Goal: Obtain resource: Obtain resource

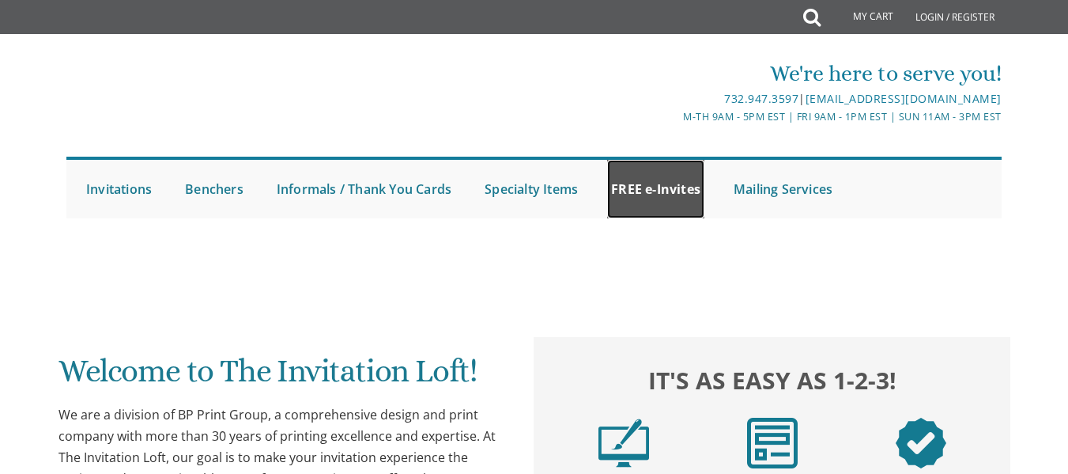
click at [666, 202] on link "FREE e-Invites" at bounding box center [655, 189] width 97 height 59
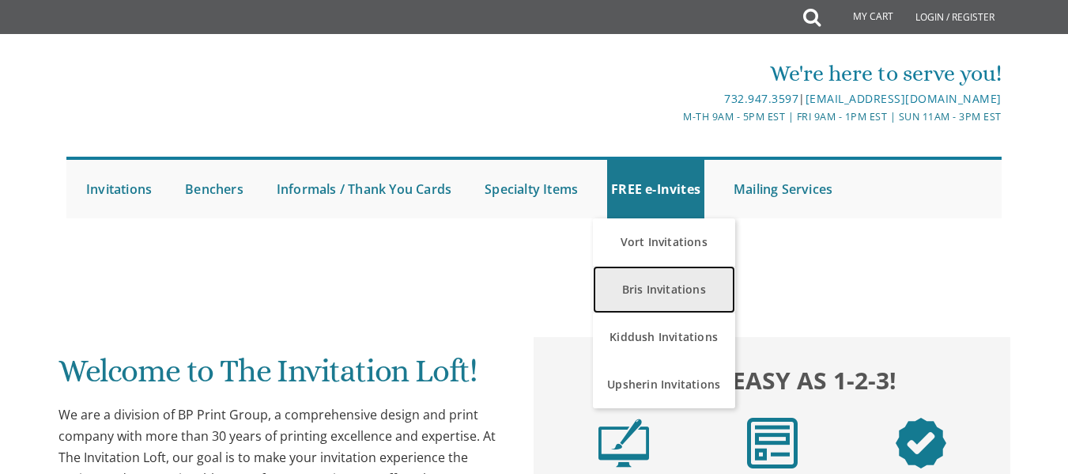
click at [709, 292] on link "Bris Invitations" at bounding box center [664, 289] width 142 height 47
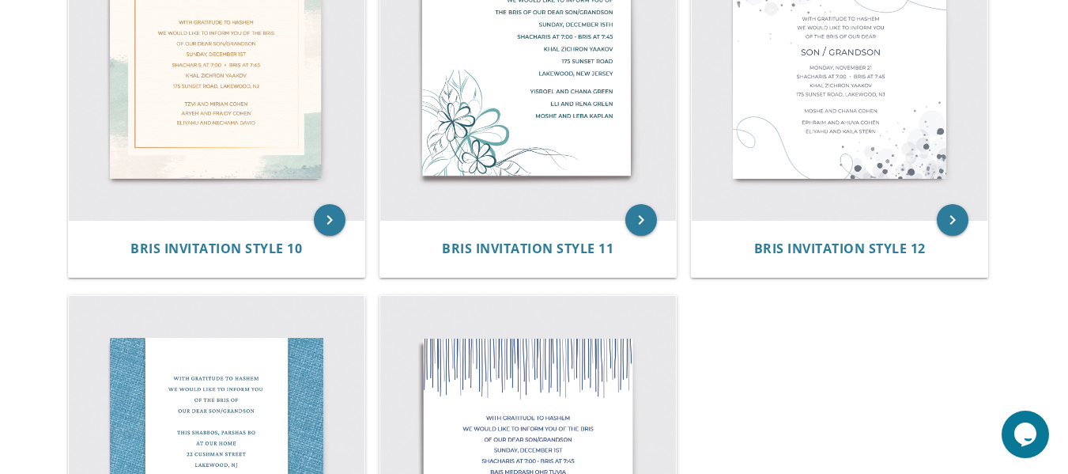
scroll to position [1484, 0]
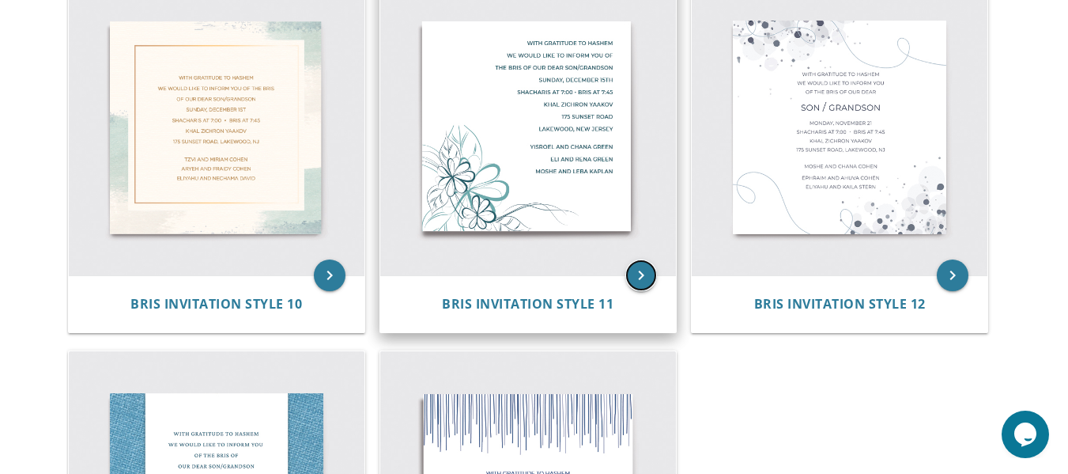
click at [645, 280] on icon "keyboard_arrow_right" at bounding box center [642, 275] width 32 height 32
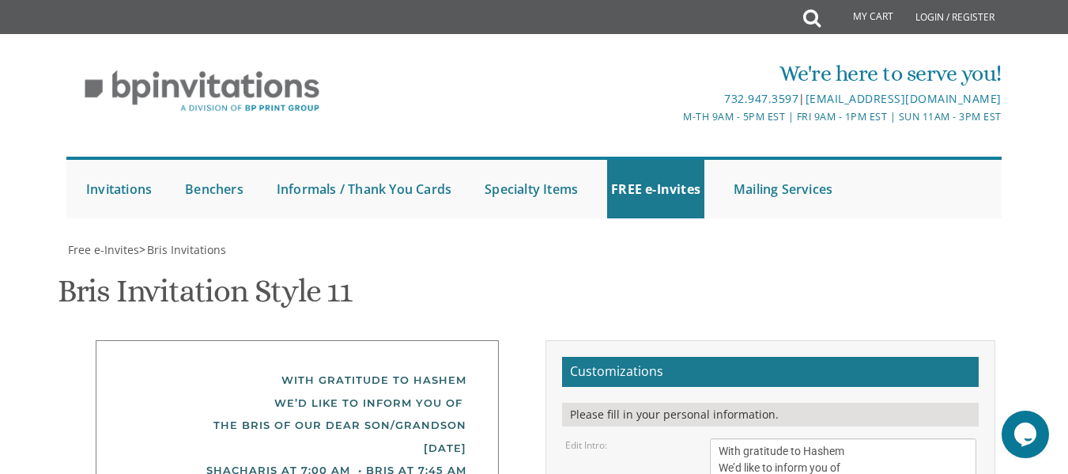
scroll to position [161, 0]
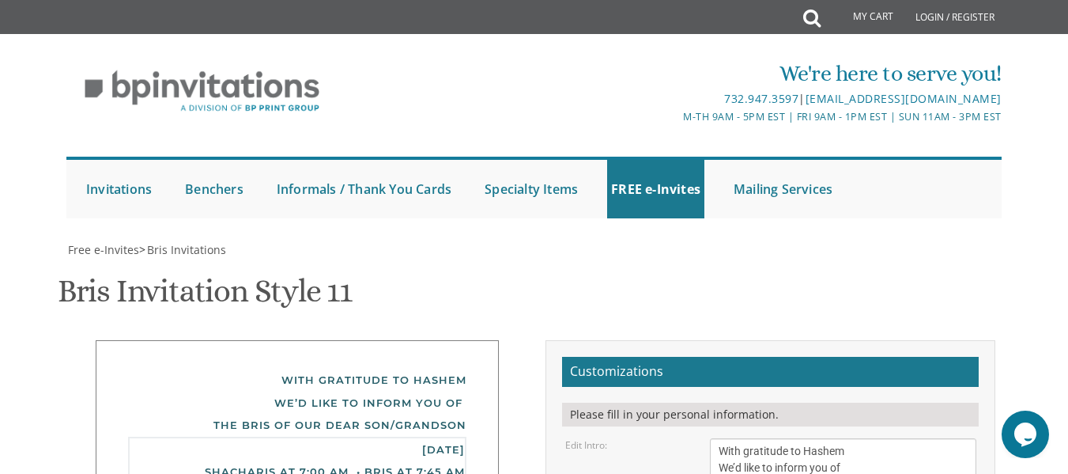
drag, startPoint x: 816, startPoint y: 394, endPoint x: 714, endPoint y: 399, distance: 102.2
drag, startPoint x: 802, startPoint y: 414, endPoint x: 700, endPoint y: 411, distance: 102.1
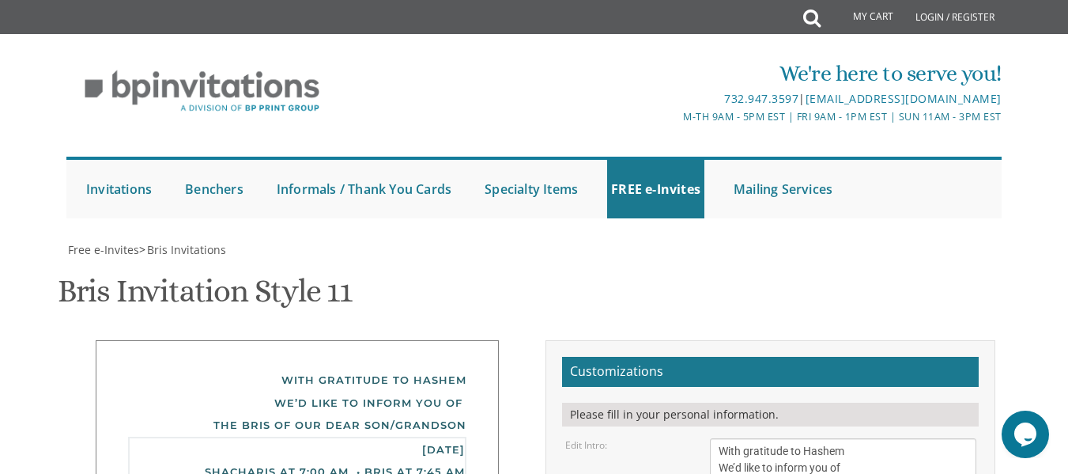
drag, startPoint x: 837, startPoint y: 437, endPoint x: 722, endPoint y: 429, distance: 114.9
drag, startPoint x: 722, startPoint y: 429, endPoint x: 840, endPoint y: 433, distance: 117.9
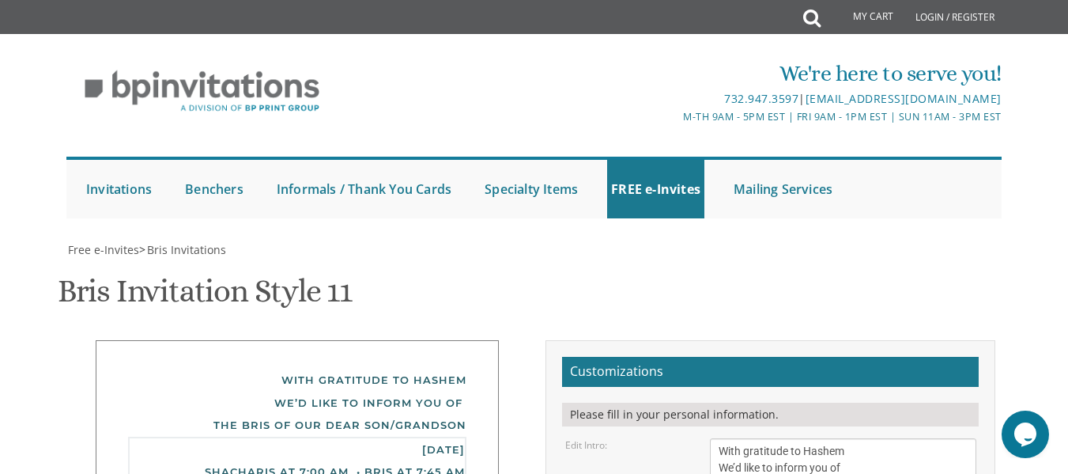
type textarea "Friday, October 3rd Shacharis at 8:00 am • Bris at 8:45 AM Bais Medrash Mayan H…"
drag, startPoint x: 845, startPoint y: 408, endPoint x: 698, endPoint y: 417, distance: 147.4
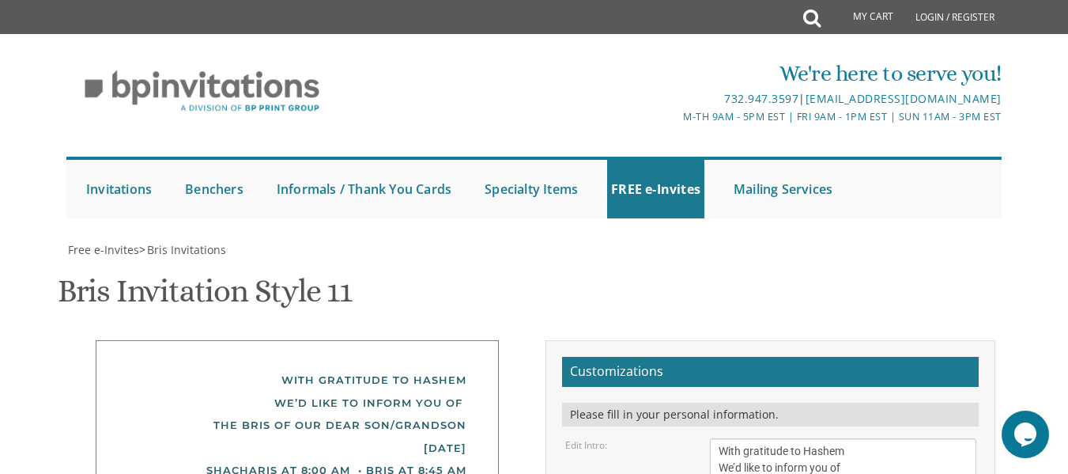
type textarea "G"
type textarea "Shalom and Gitty Egert"
drag, startPoint x: 813, startPoint y: 357, endPoint x: 713, endPoint y: 344, distance: 100.6
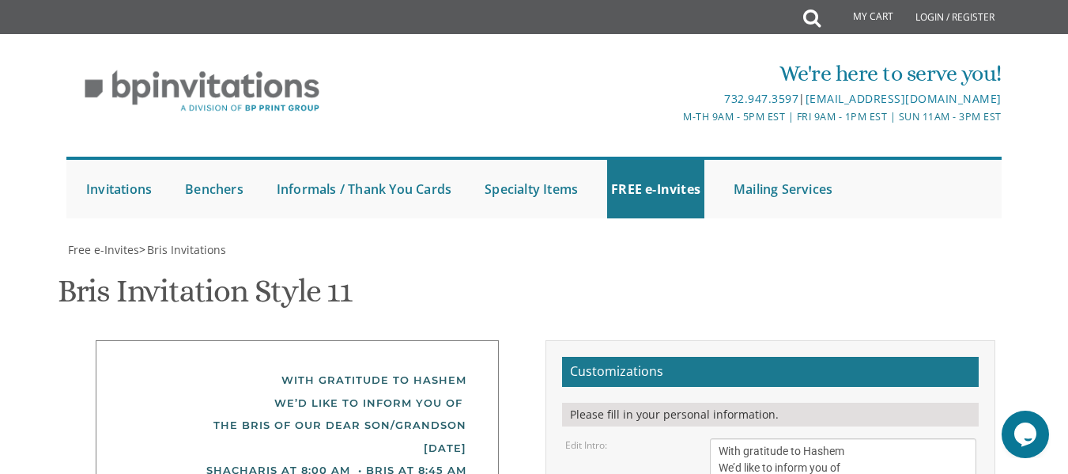
drag, startPoint x: 841, startPoint y: 376, endPoint x: 705, endPoint y: 389, distance: 135.9
type textarea "Zev and Miriam Egert Avrohom Mordechai and Rivky Newman"
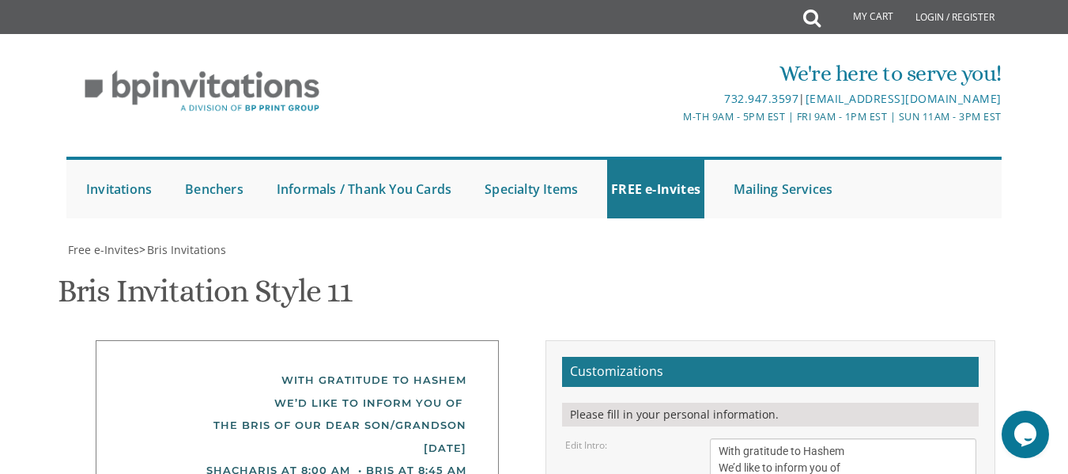
type input "chaniegrunfeld00@gmail.com"
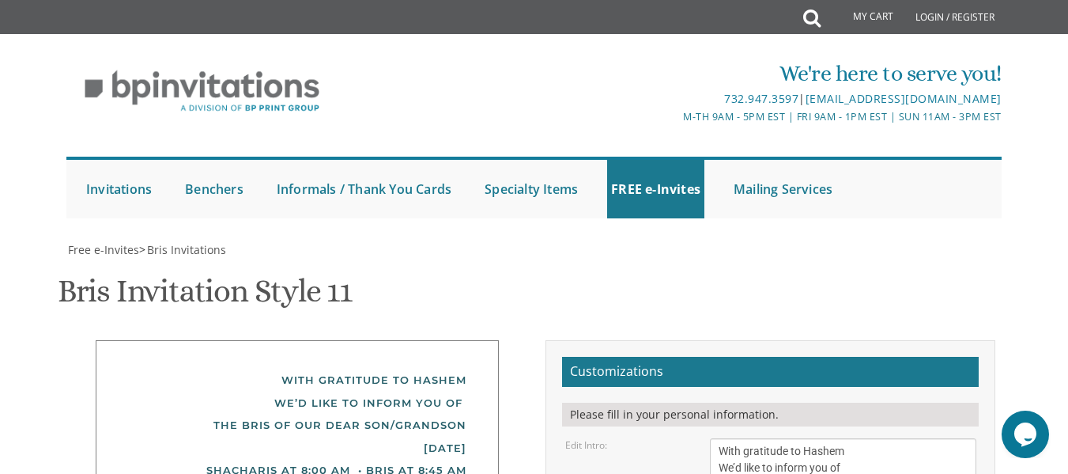
scroll to position [347, 0]
drag, startPoint x: 755, startPoint y: 138, endPoint x: 732, endPoint y: 142, distance: 23.3
click at [732, 438] on textarea "With gratitude to Hashem We’d like to inform you of the bris of our dear son/gr…" at bounding box center [843, 467] width 266 height 59
click at [738, 438] on textarea "With gratitude to Hashem We’d like to inform you of the bris of our dear son/gr…" at bounding box center [843, 467] width 266 height 59
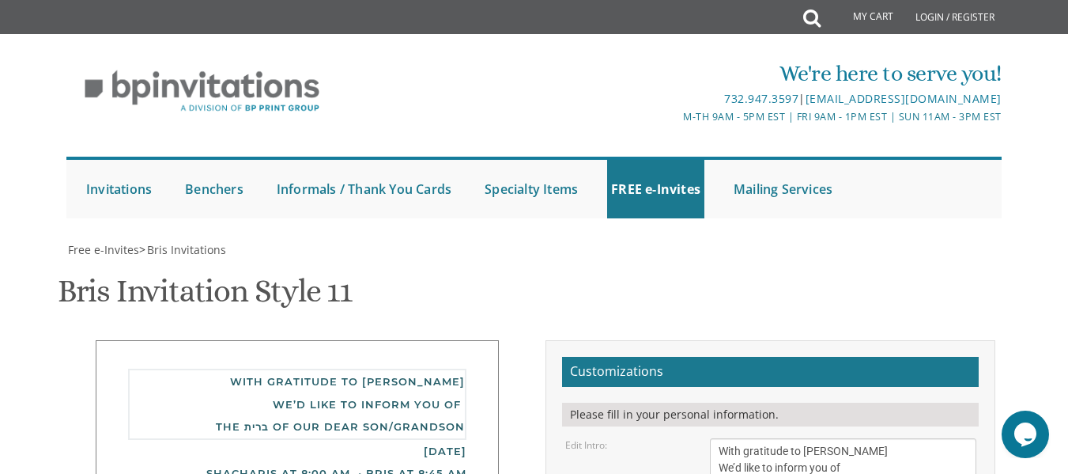
click at [762, 438] on textarea "With gratitude to Hashem We’d like to inform you of the bris of our dear son/gr…" at bounding box center [843, 467] width 266 height 59
type textarea "With gratitude to Hashem We’d like to inform you of the Bris of our dear son/gr…"
drag, startPoint x: 828, startPoint y: 327, endPoint x: 709, endPoint y: 324, distance: 119.4
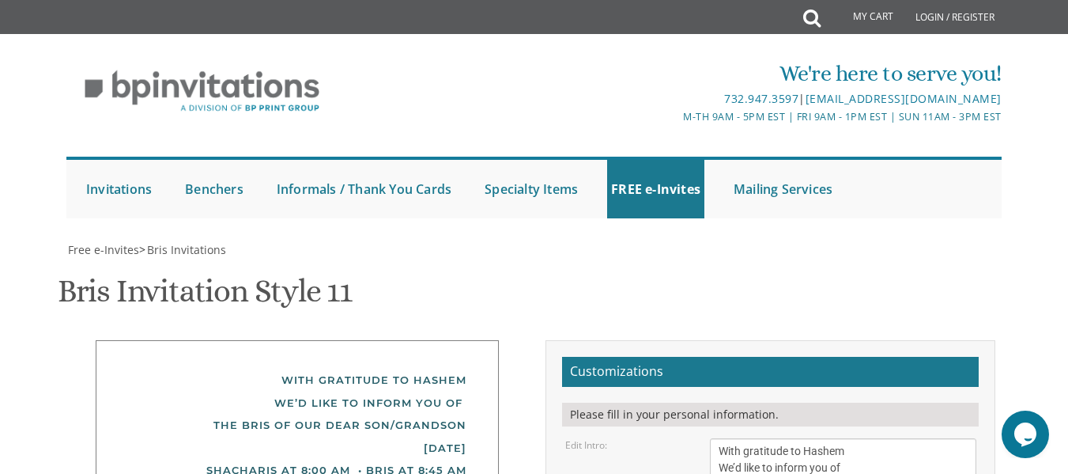
paste textarea "Zev and Miriam Egert"
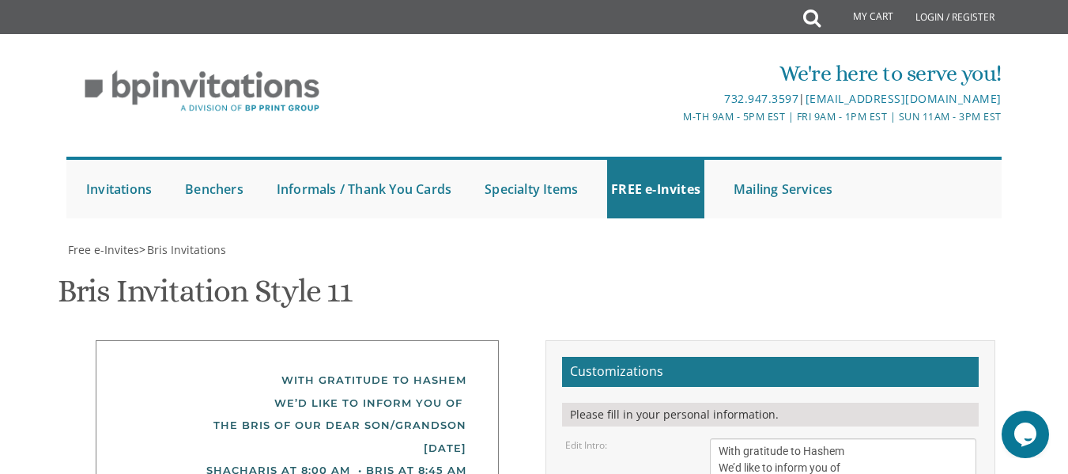
type textarea "Avrohom Mordechai and Rivky Newman Zev and Miriam Egert"
